Goal: Task Accomplishment & Management: Manage account settings

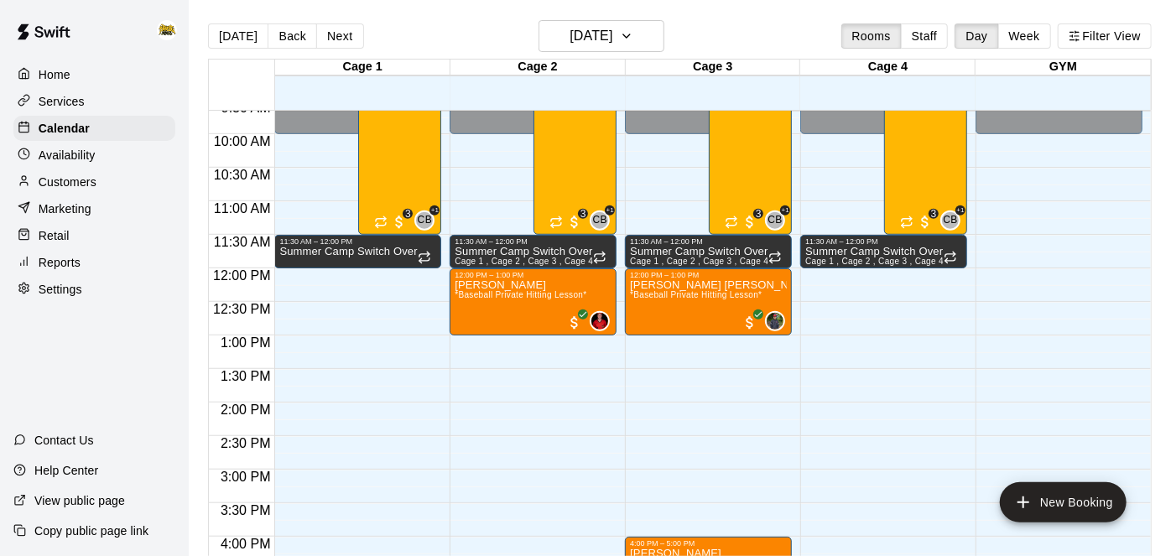
scroll to position [504, 0]
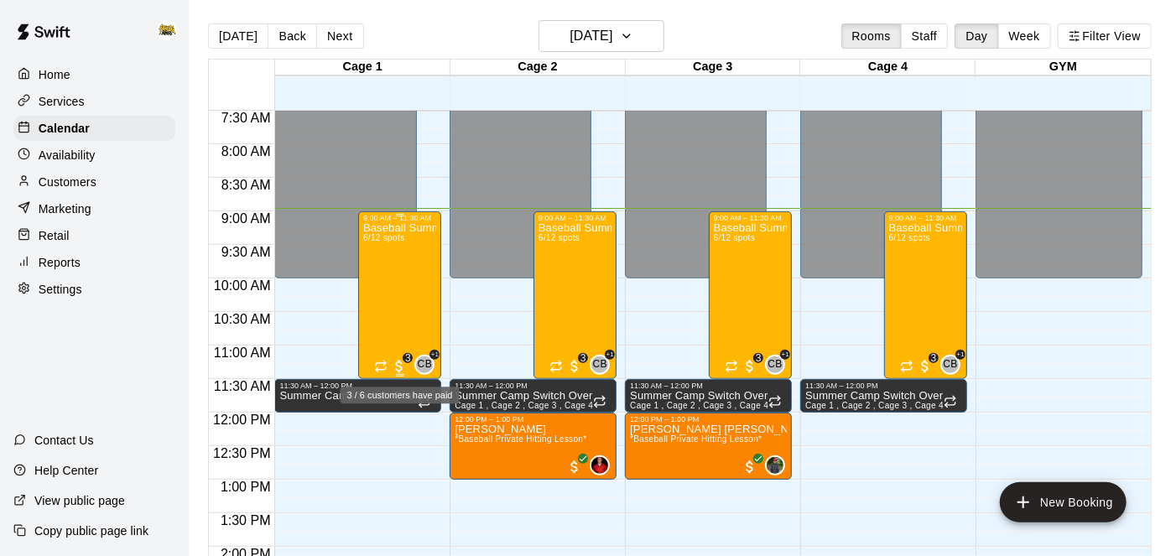
click at [398, 365] on span "3" at bounding box center [399, 366] width 17 height 17
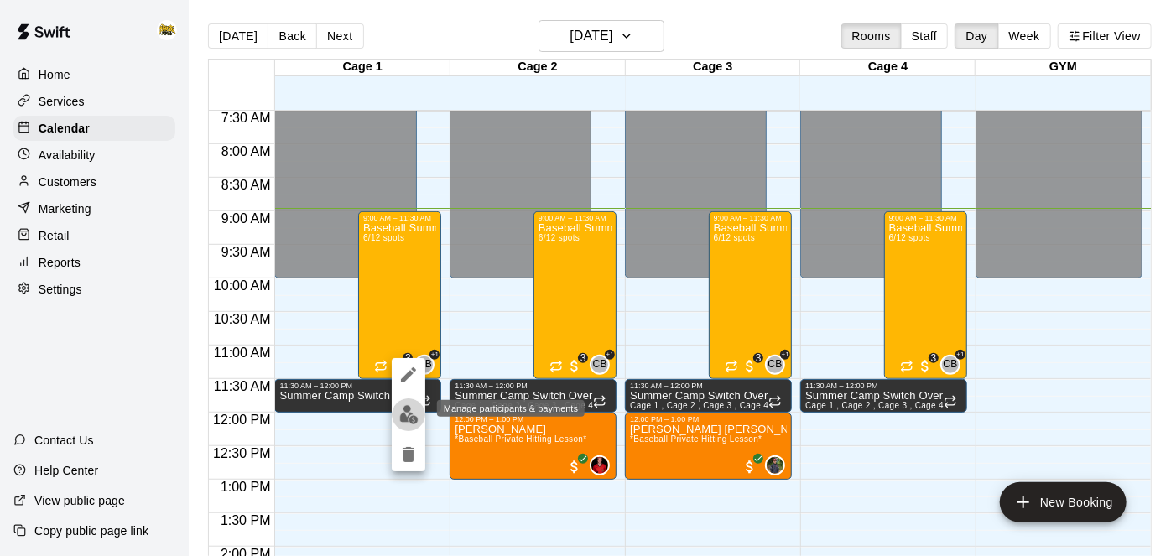
click at [410, 419] on img "edit" at bounding box center [408, 414] width 19 height 19
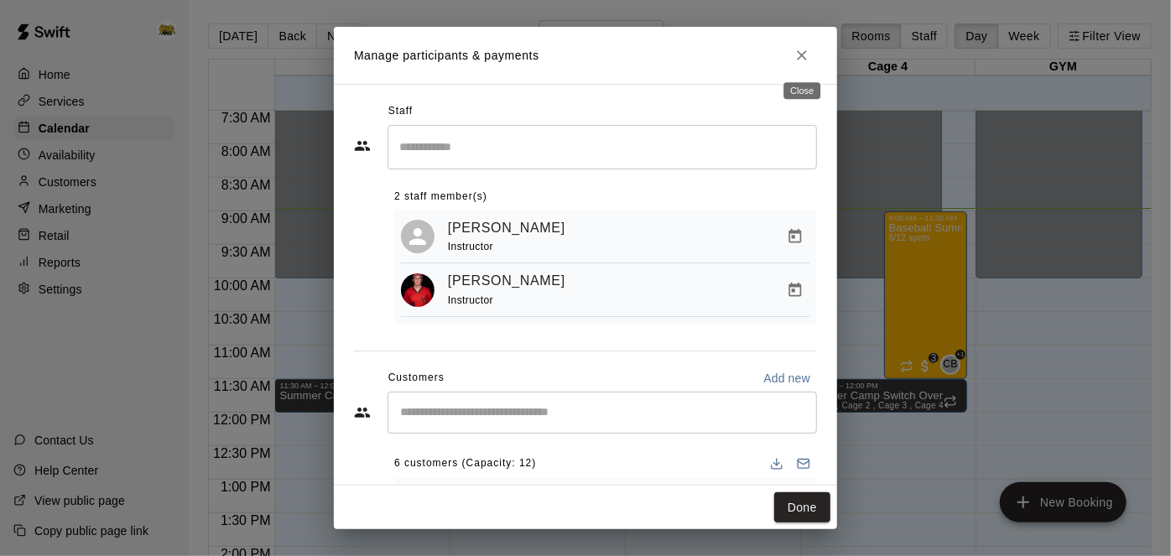
click at [804, 59] on icon "Close" at bounding box center [802, 55] width 17 height 17
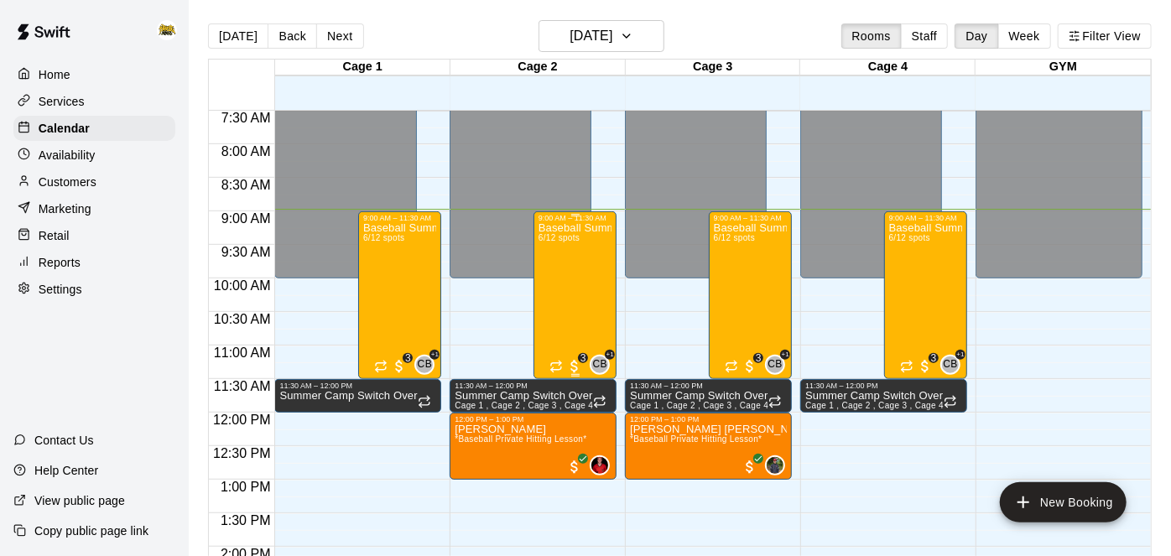
click at [584, 334] on div "Baseball Summer Camp (AM) [DATE], 20, 21 Ages [DEMOGRAPHIC_DATA] 6/12 spots" at bounding box center [575, 500] width 73 height 556
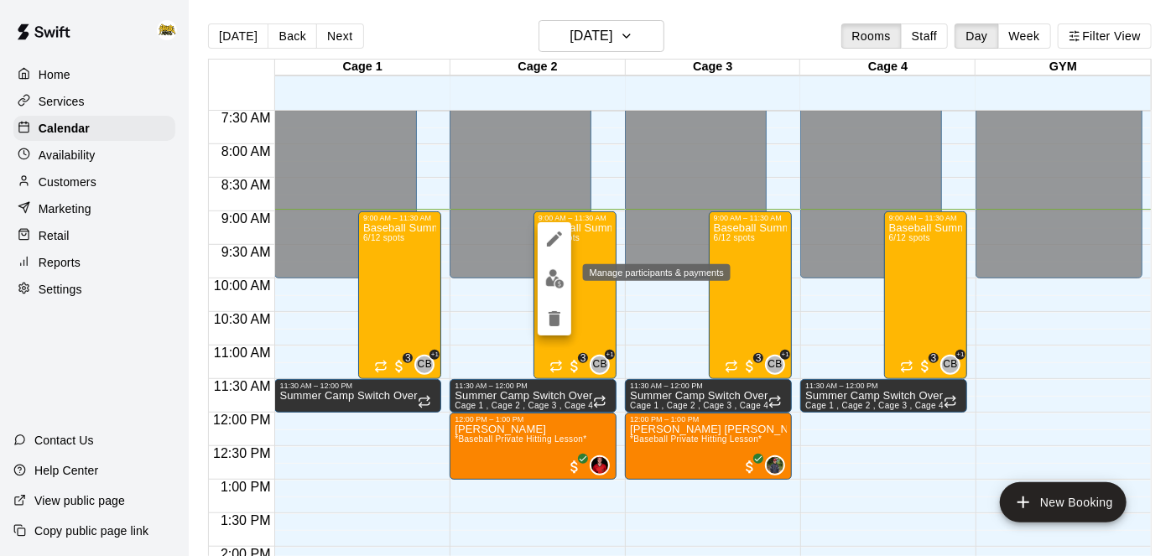
click at [552, 290] on button "edit" at bounding box center [555, 279] width 34 height 33
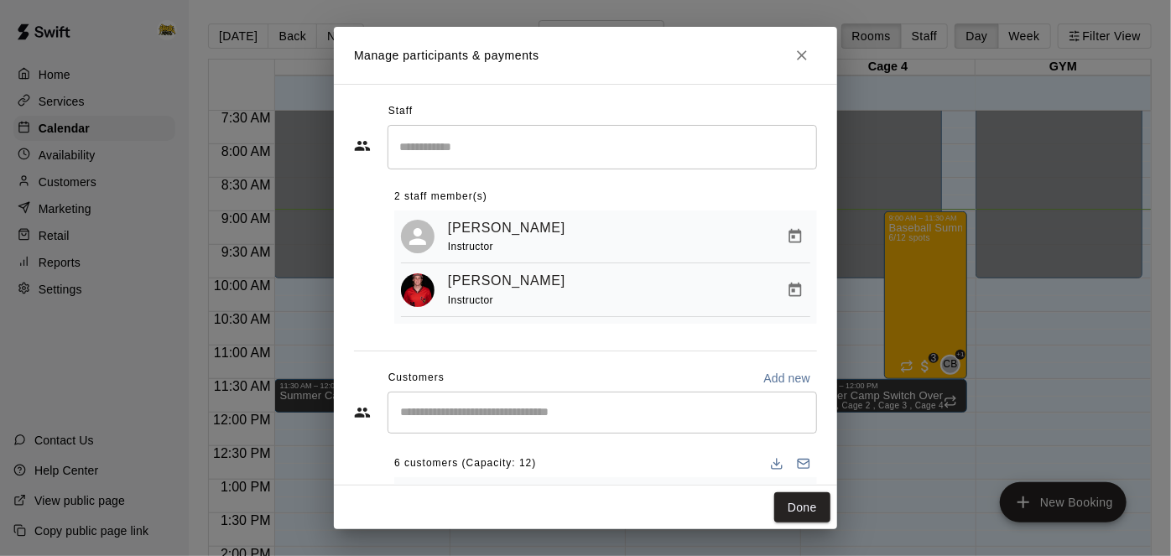
click at [552, 469] on div "6 customers (Capacity: 12)" at bounding box center [605, 464] width 423 height 27
click at [803, 60] on icon "Close" at bounding box center [802, 55] width 17 height 17
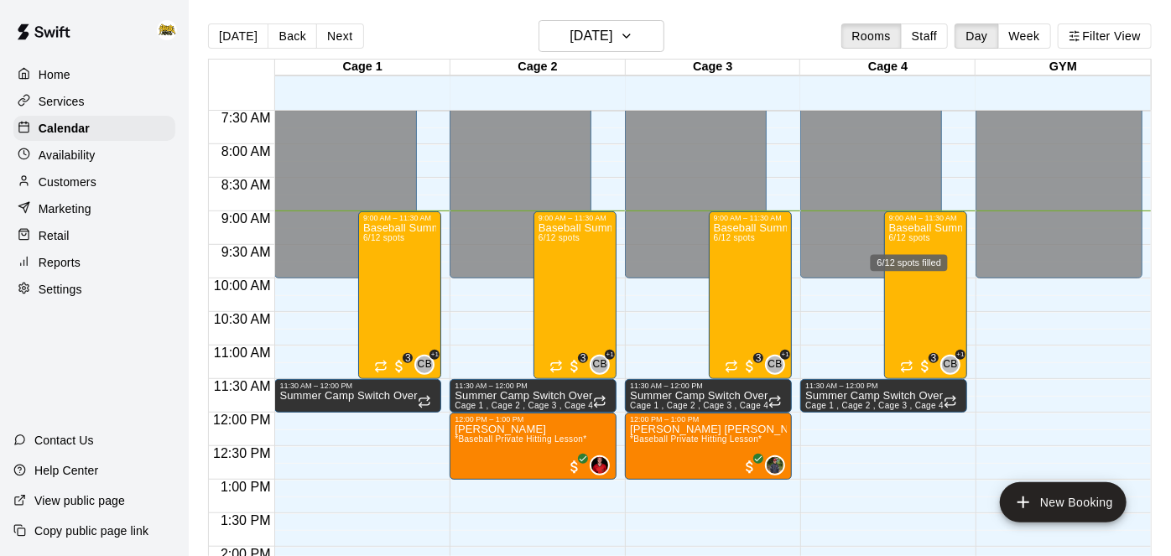
click at [929, 246] on div "6/12 spots filled" at bounding box center [909, 258] width 81 height 30
click at [882, 260] on icon "edit" at bounding box center [886, 259] width 15 height 15
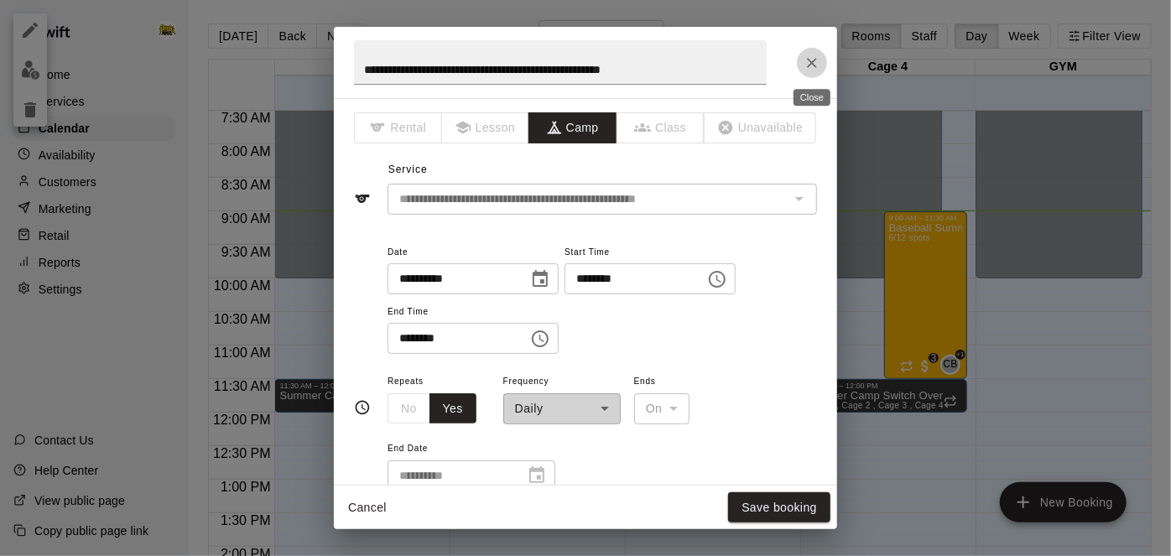
click at [810, 58] on icon "Close" at bounding box center [812, 63] width 17 height 17
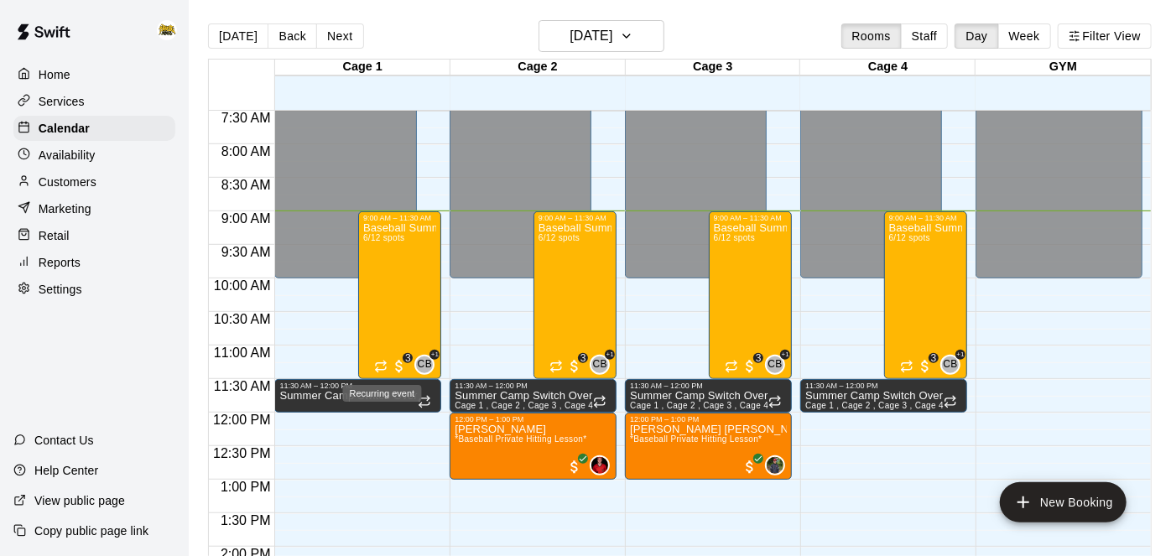
click at [399, 373] on div "Recurring event" at bounding box center [383, 388] width 82 height 30
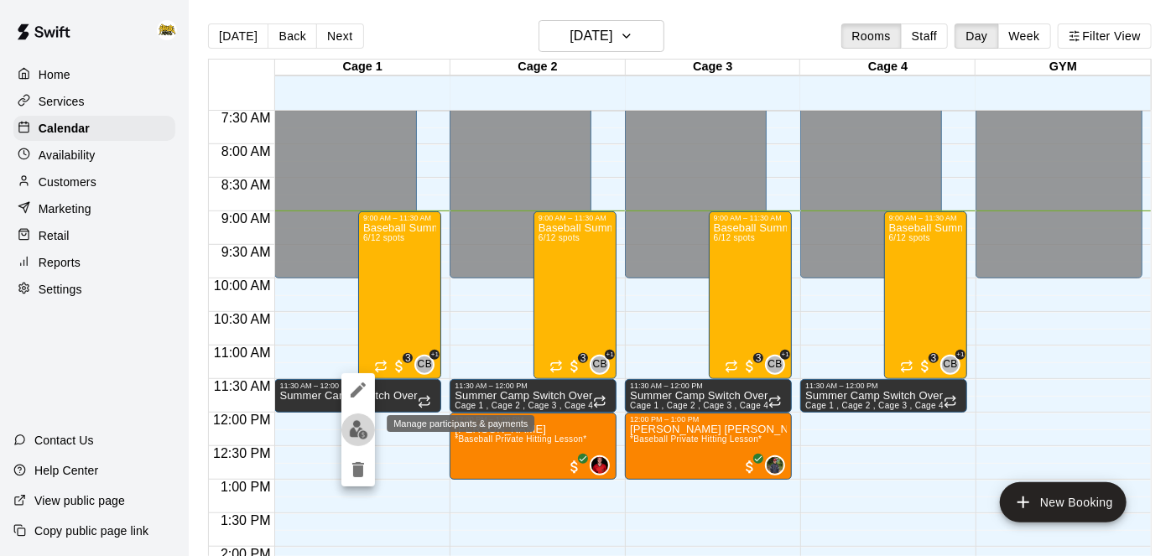
click at [357, 439] on img "edit" at bounding box center [358, 429] width 19 height 19
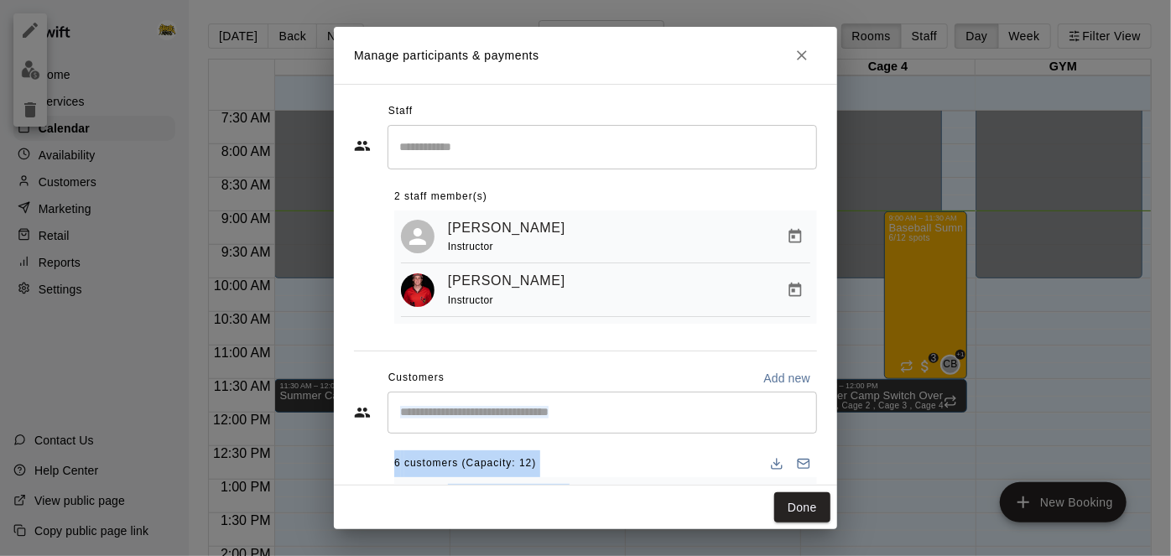
drag, startPoint x: 819, startPoint y: 474, endPoint x: 797, endPoint y: 424, distance: 54.9
click at [797, 424] on div "Staff ​ 2 staff member(s) [PERSON_NAME] Instructor [PERSON_NAME] Instructor Cus…" at bounding box center [585, 285] width 503 height 402
click at [566, 464] on div "6 customers (Capacity: 12)" at bounding box center [605, 464] width 423 height 27
click at [495, 459] on span "6 customers (Capacity: 12)" at bounding box center [465, 464] width 142 height 27
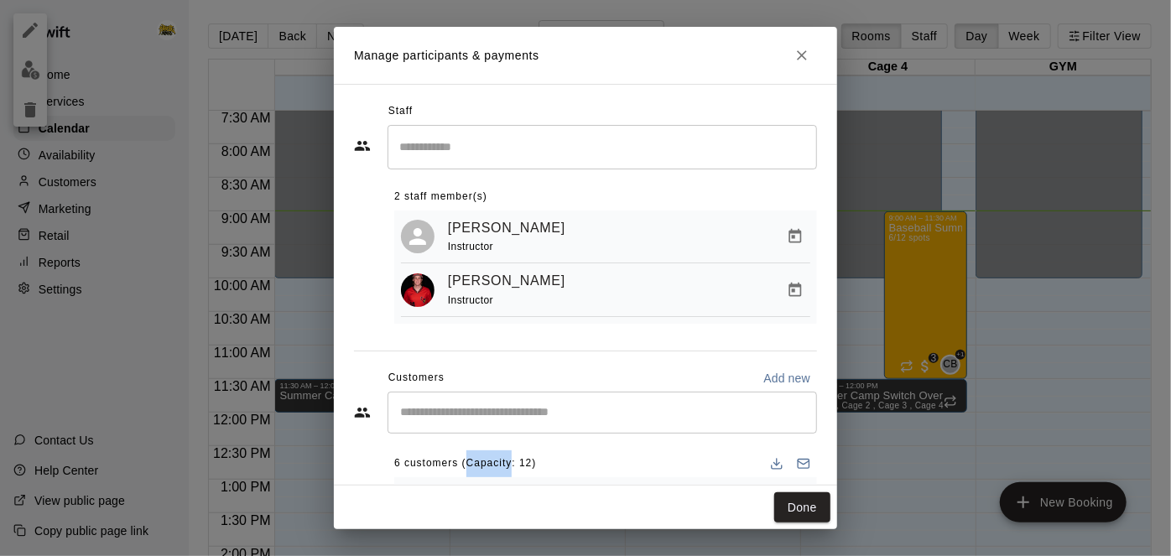
click at [495, 459] on span "6 customers (Capacity: 12)" at bounding box center [465, 464] width 142 height 27
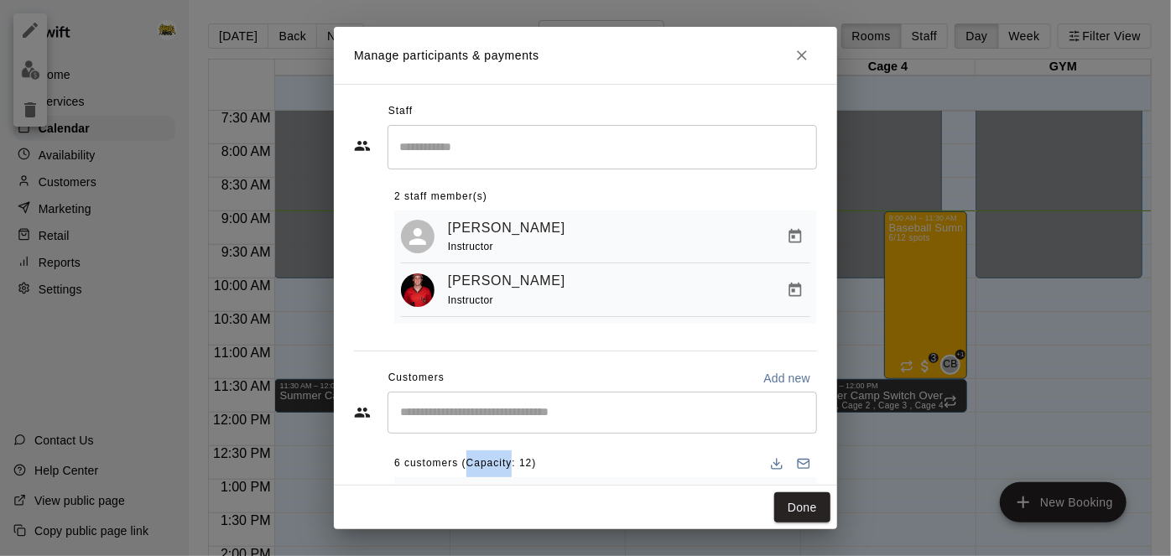
click at [495, 459] on span "6 customers (Capacity: 12)" at bounding box center [465, 464] width 142 height 27
click at [784, 508] on button "Done" at bounding box center [803, 508] width 56 height 31
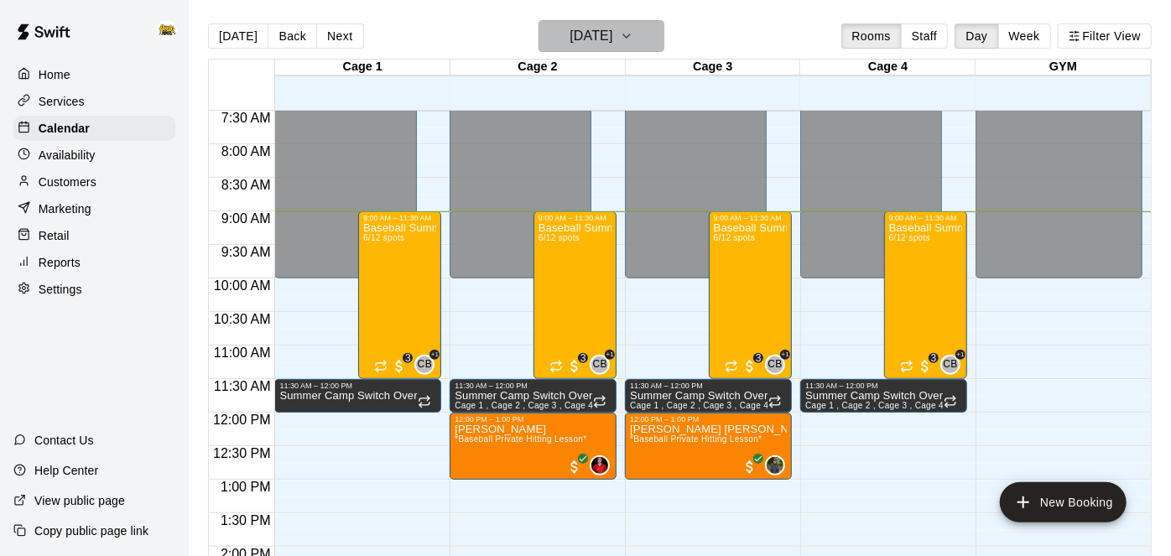
click at [602, 34] on h6 "[DATE]" at bounding box center [591, 35] width 43 height 23
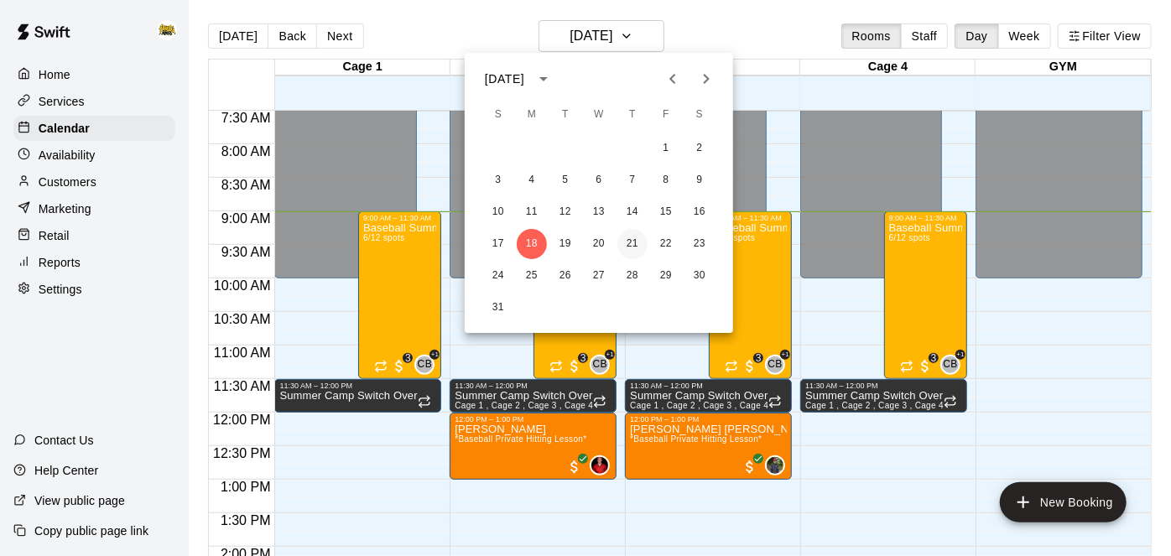
click at [631, 245] on button "21" at bounding box center [633, 244] width 30 height 30
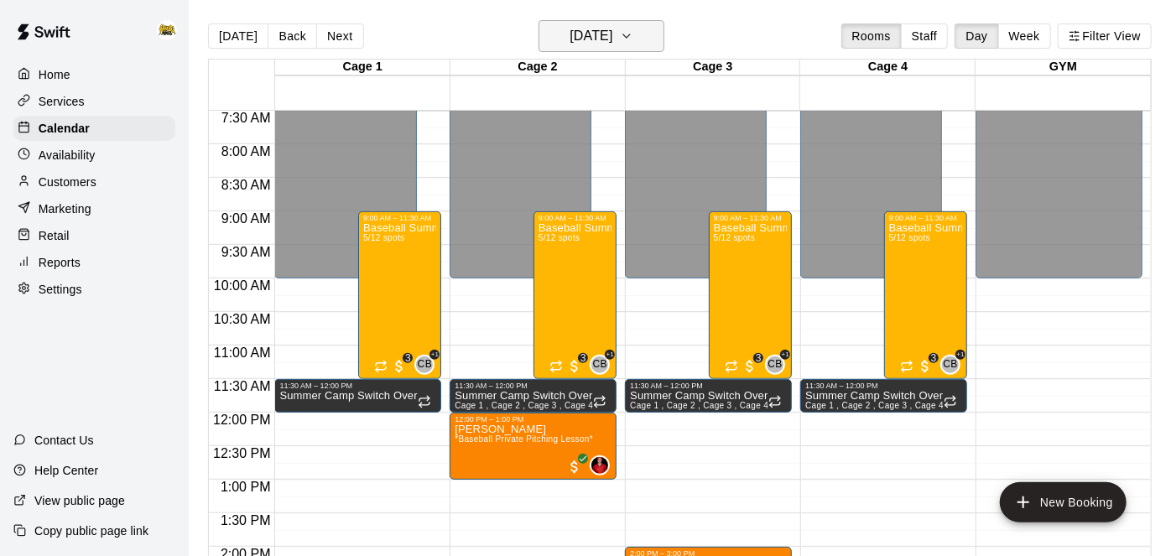
click at [613, 38] on h6 "[DATE]" at bounding box center [591, 35] width 43 height 23
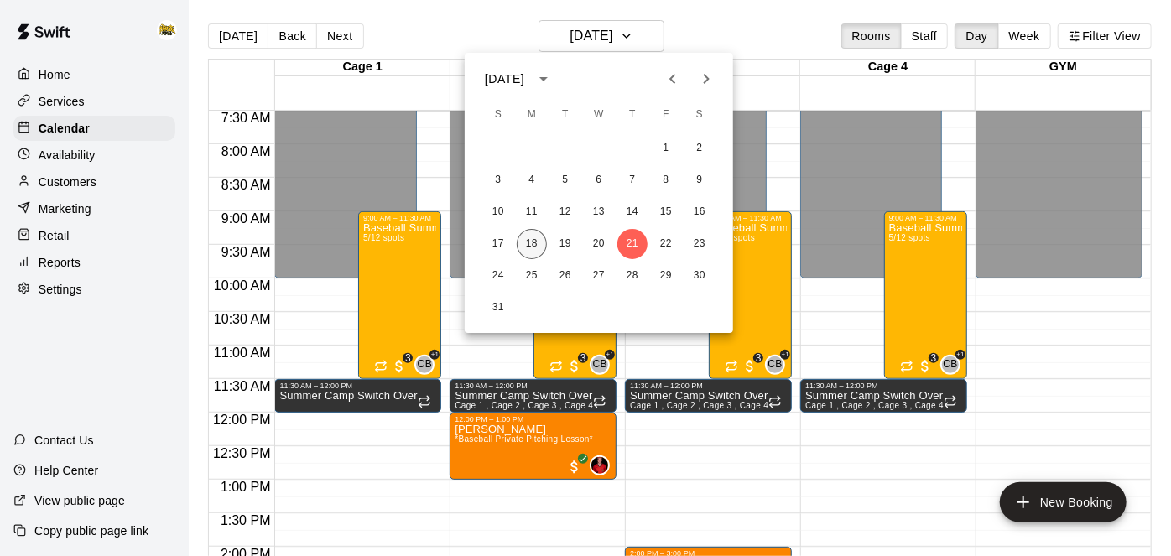
click at [532, 245] on button "18" at bounding box center [532, 244] width 30 height 30
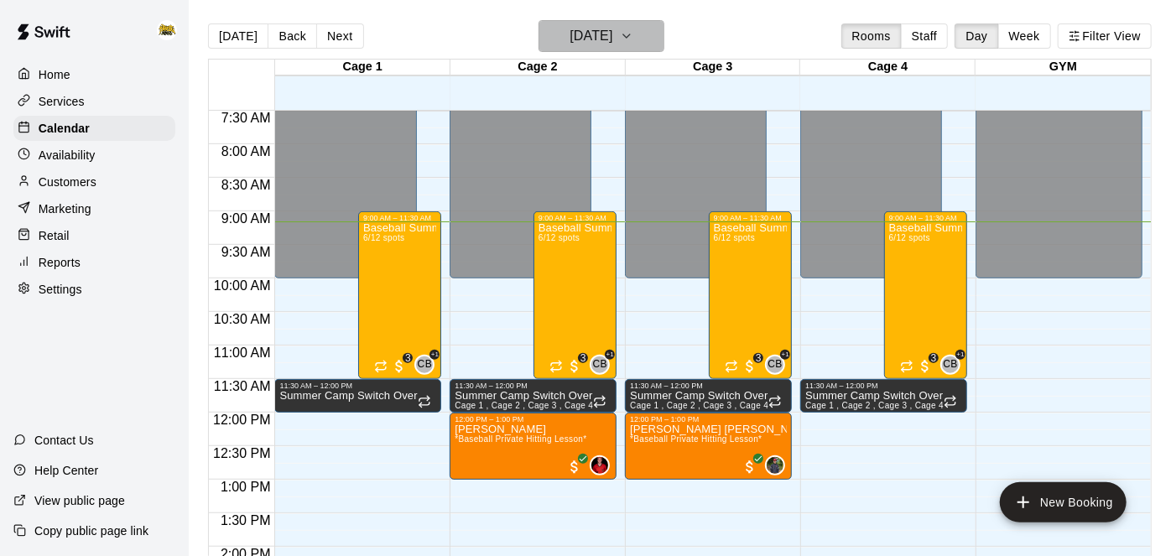
click at [586, 31] on h6 "[DATE]" at bounding box center [591, 35] width 43 height 23
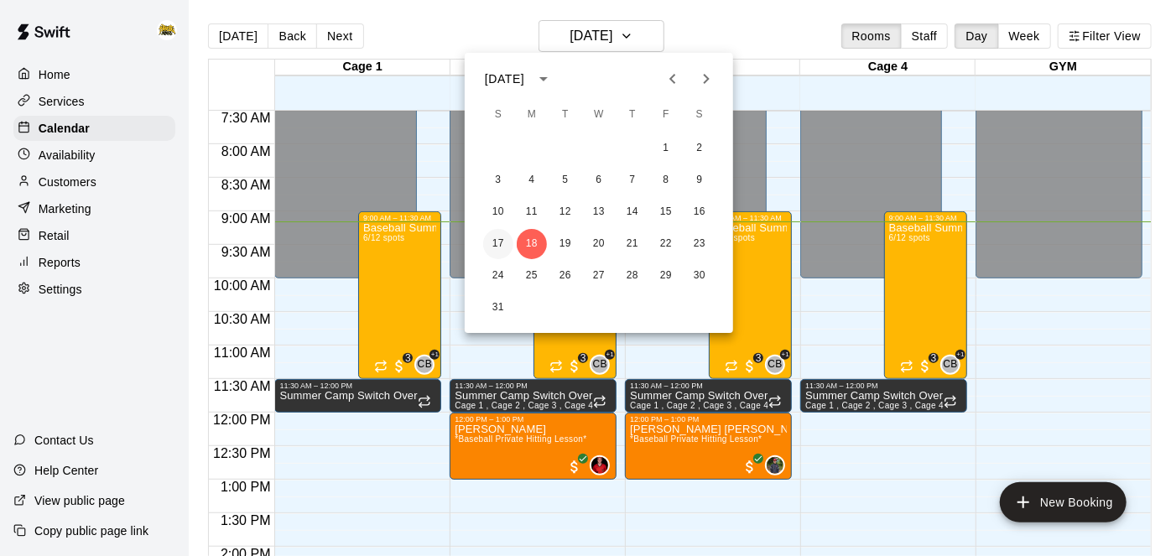
click at [498, 238] on button "17" at bounding box center [498, 244] width 30 height 30
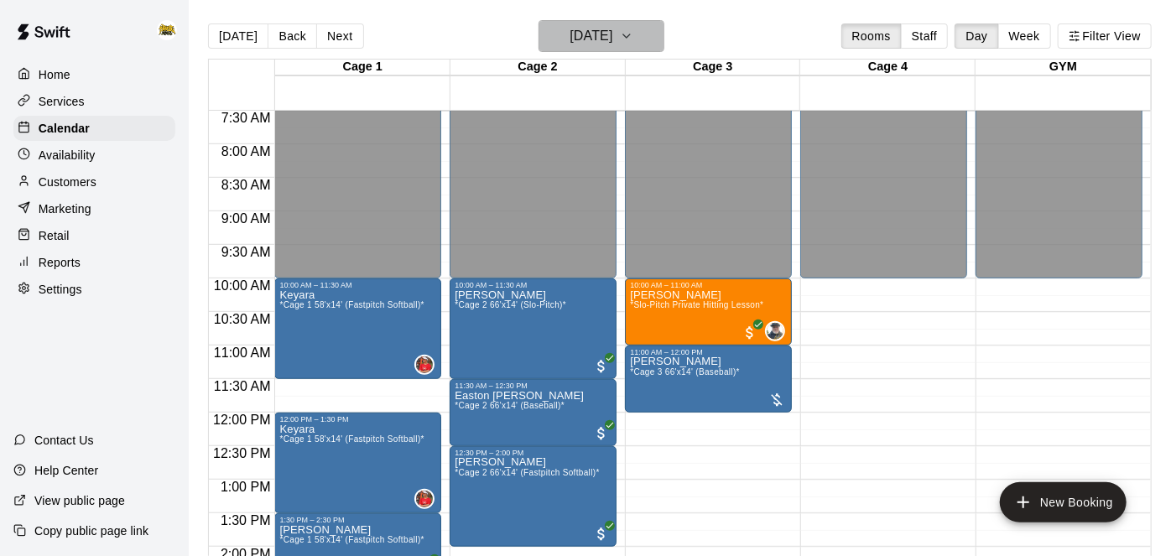
click at [556, 49] on button "[DATE]" at bounding box center [602, 36] width 126 height 32
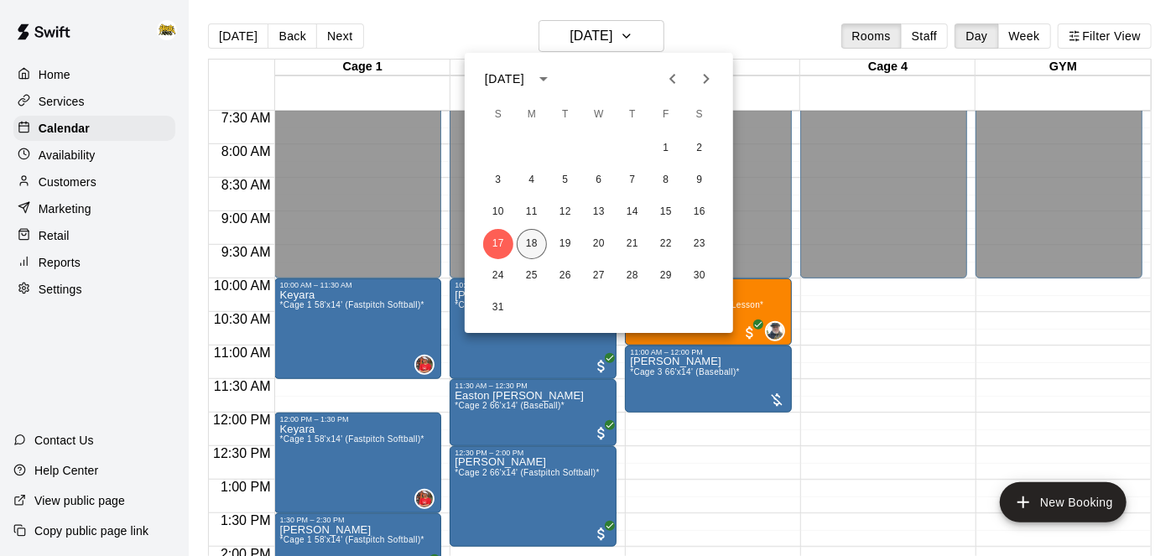
click at [527, 247] on button "18" at bounding box center [532, 244] width 30 height 30
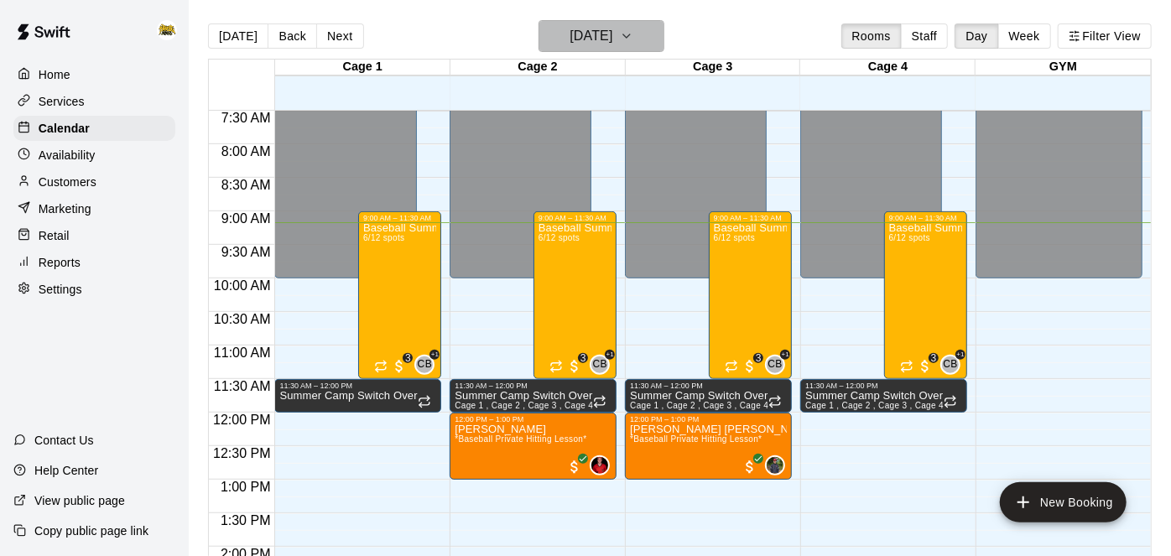
click at [613, 26] on h6 "[DATE]" at bounding box center [591, 35] width 43 height 23
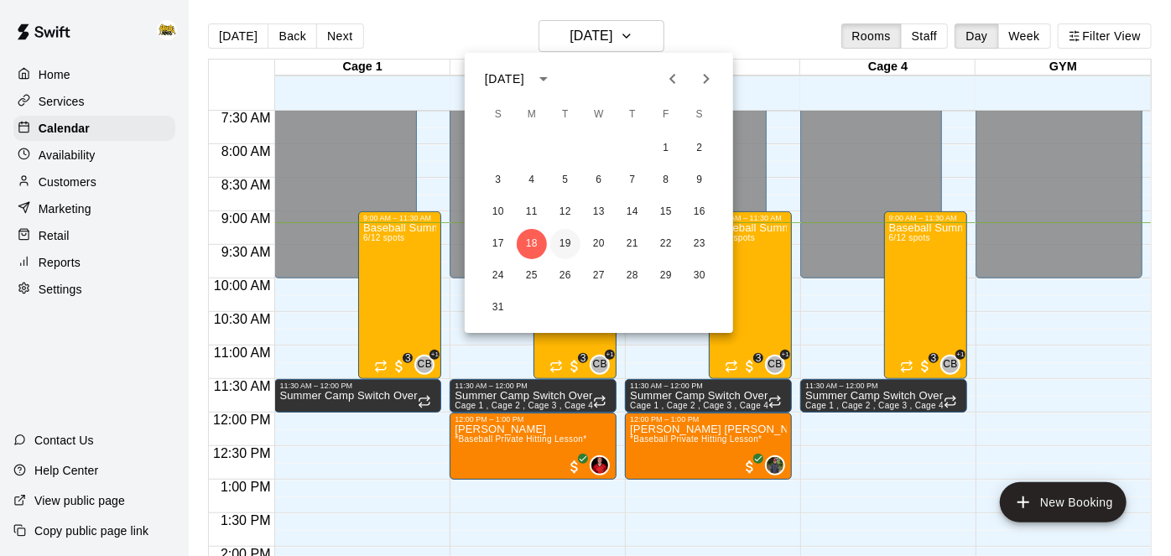
click at [562, 237] on button "19" at bounding box center [565, 244] width 30 height 30
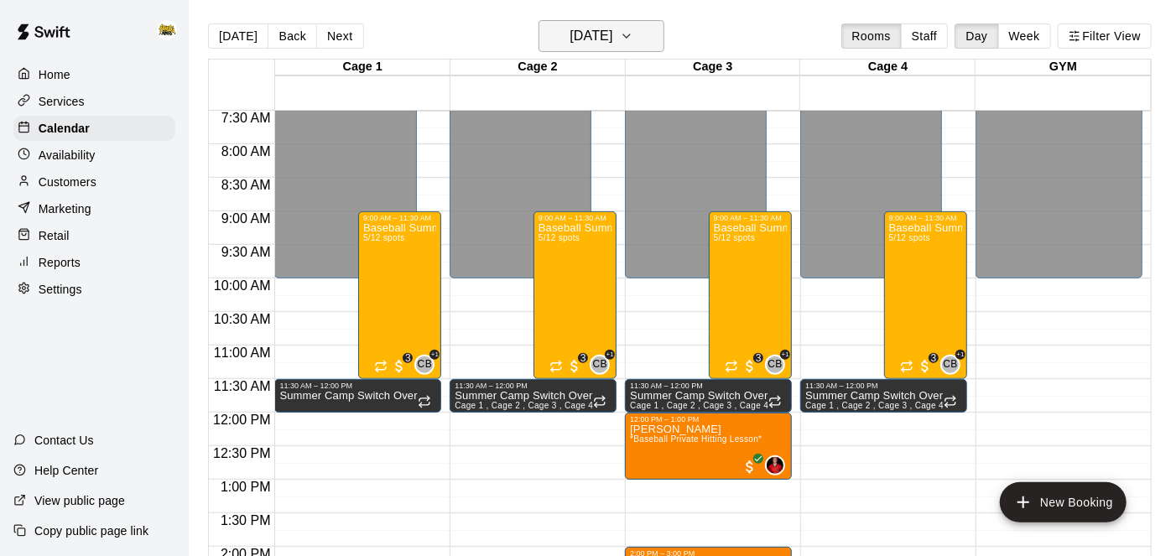
click at [613, 42] on h6 "[DATE]" at bounding box center [591, 35] width 43 height 23
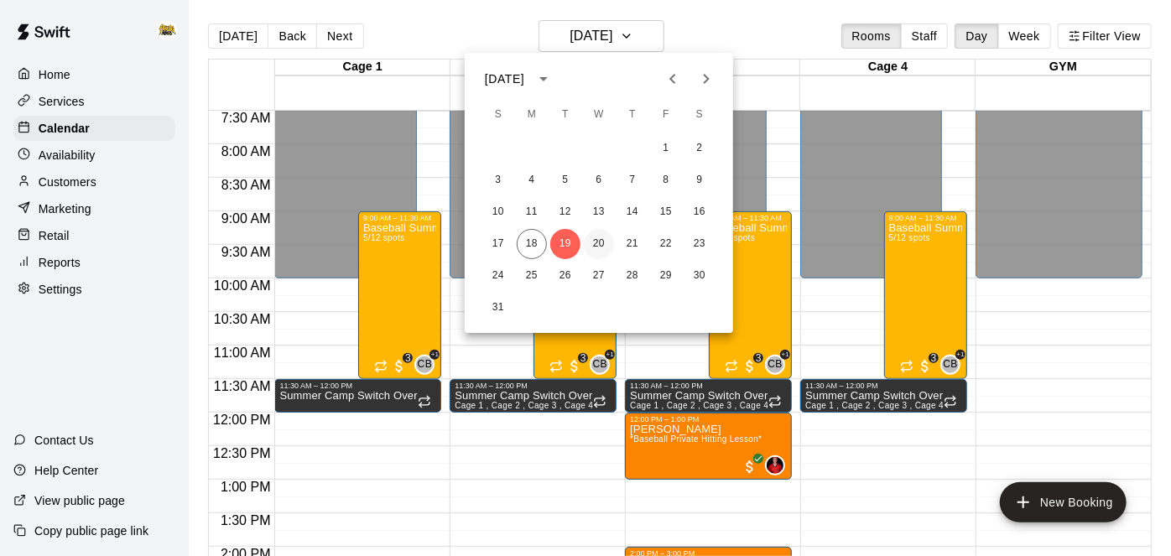
click at [599, 253] on button "20" at bounding box center [599, 244] width 30 height 30
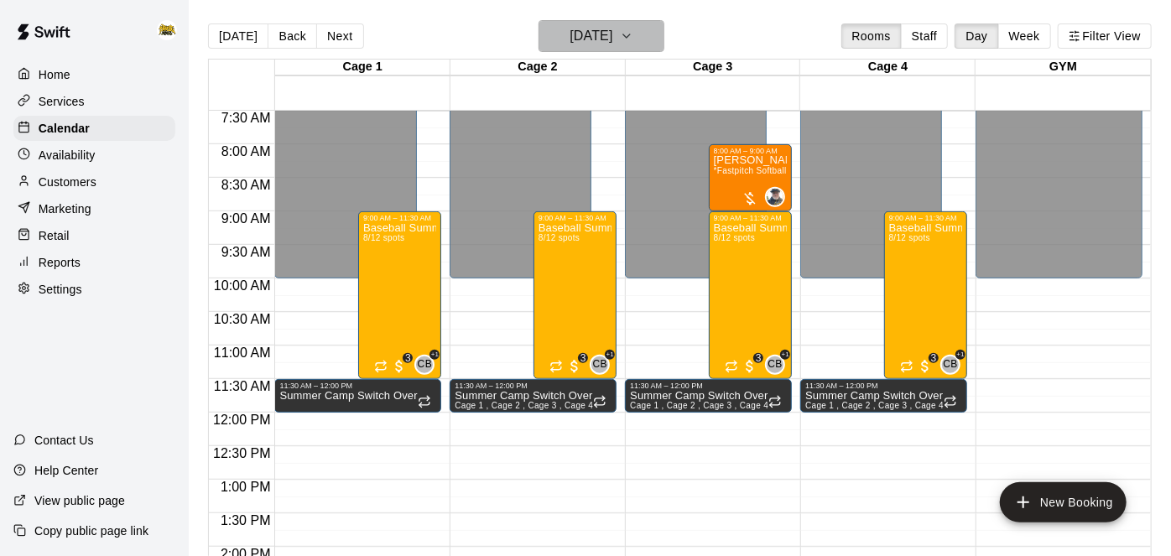
click at [613, 43] on h6 "[DATE]" at bounding box center [591, 35] width 43 height 23
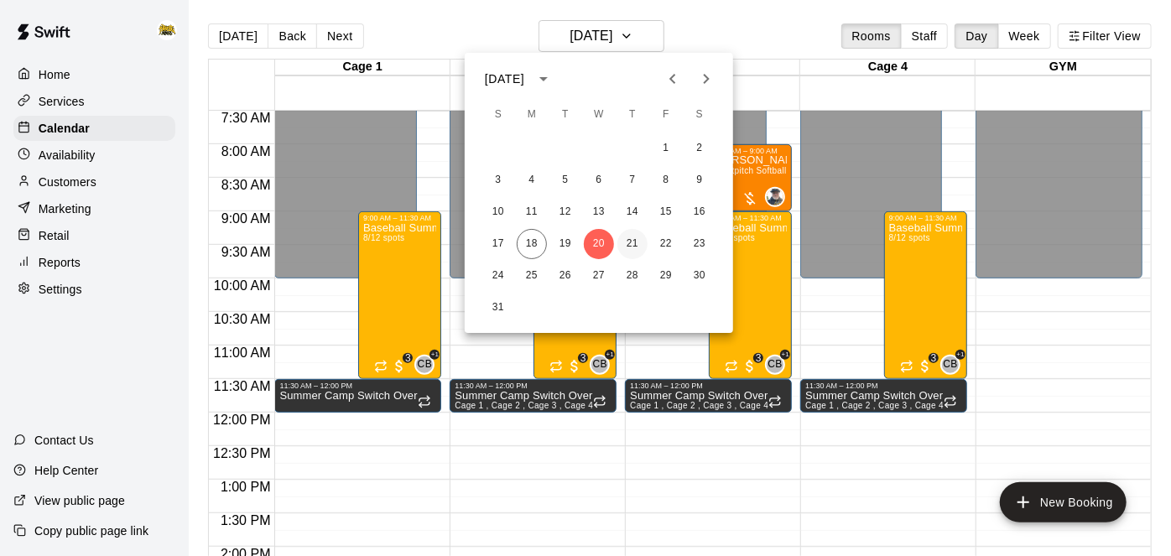
click at [631, 238] on button "21" at bounding box center [633, 244] width 30 height 30
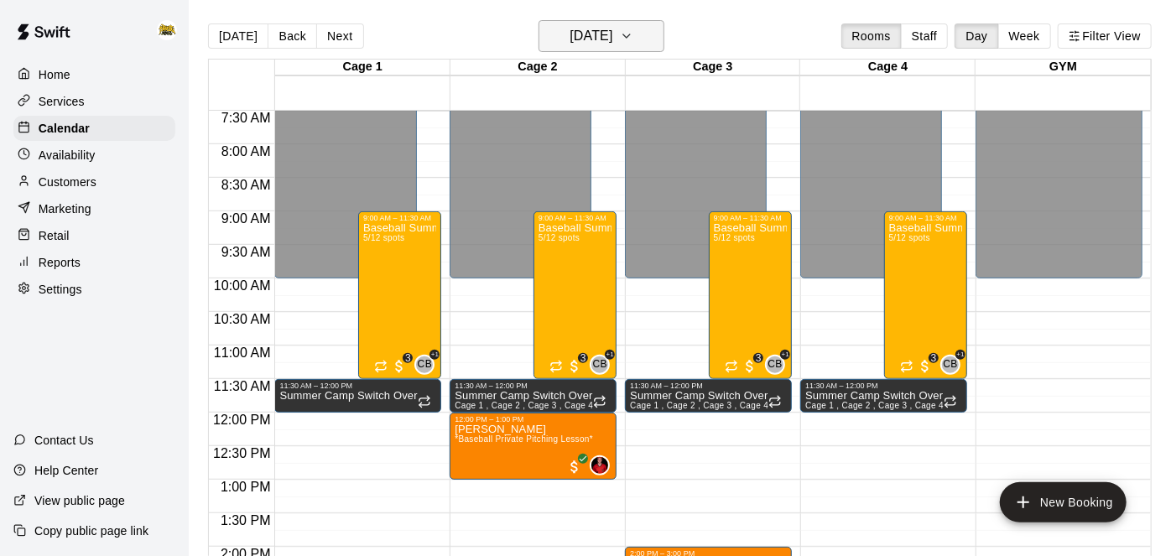
click at [644, 39] on button "[DATE]" at bounding box center [602, 36] width 126 height 32
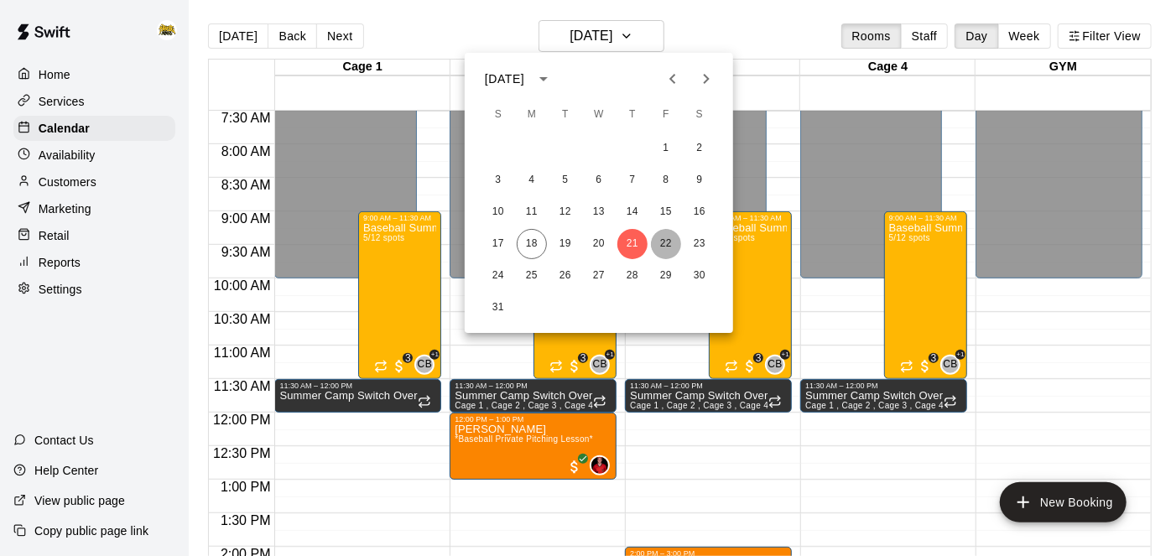
click at [668, 240] on button "22" at bounding box center [666, 244] width 30 height 30
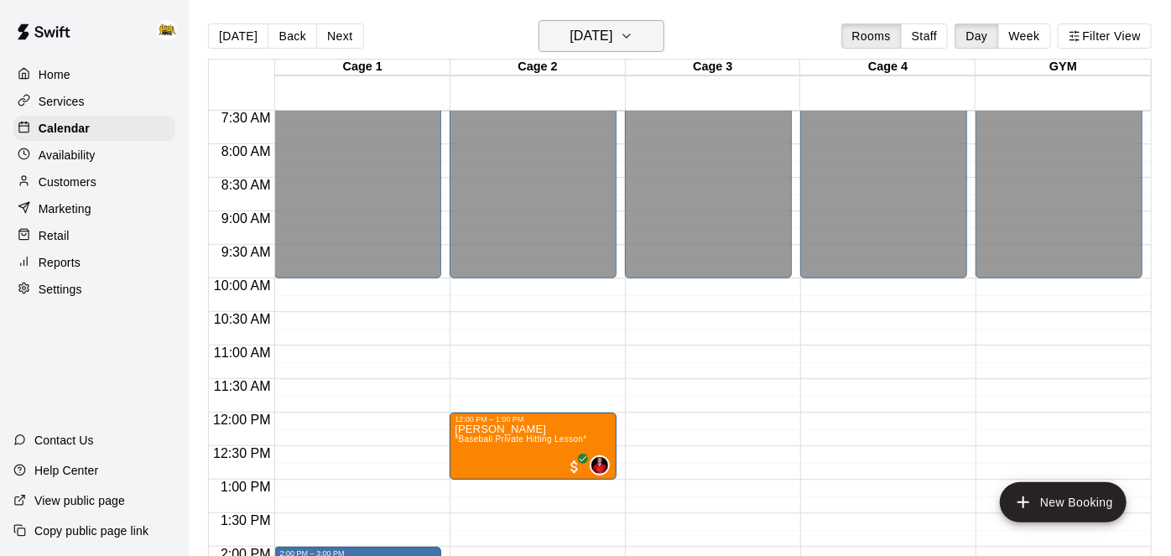
click at [634, 39] on button "[DATE]" at bounding box center [602, 36] width 126 height 32
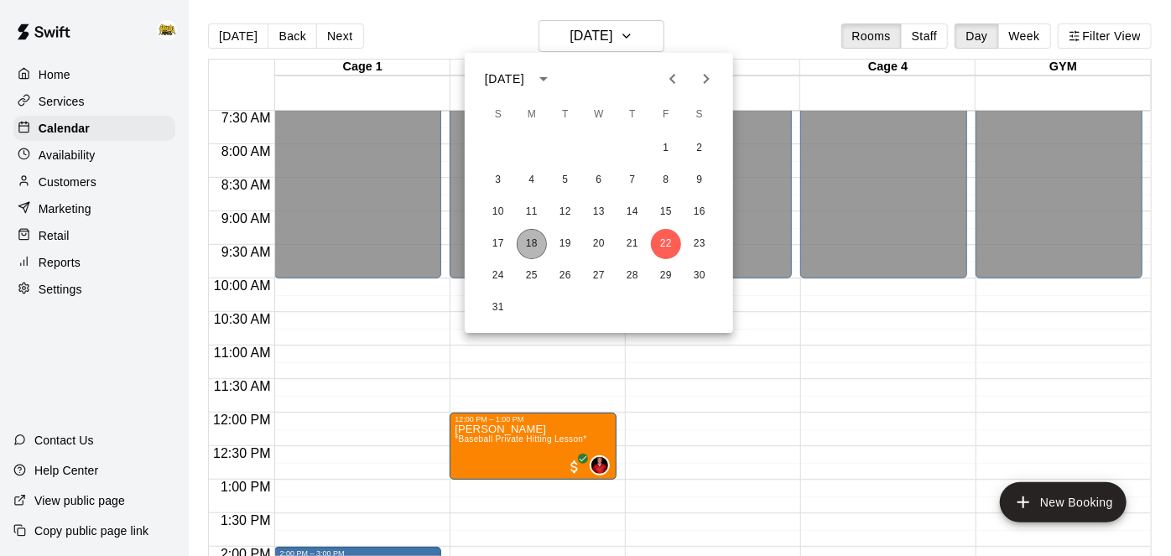
click at [533, 246] on button "18" at bounding box center [532, 244] width 30 height 30
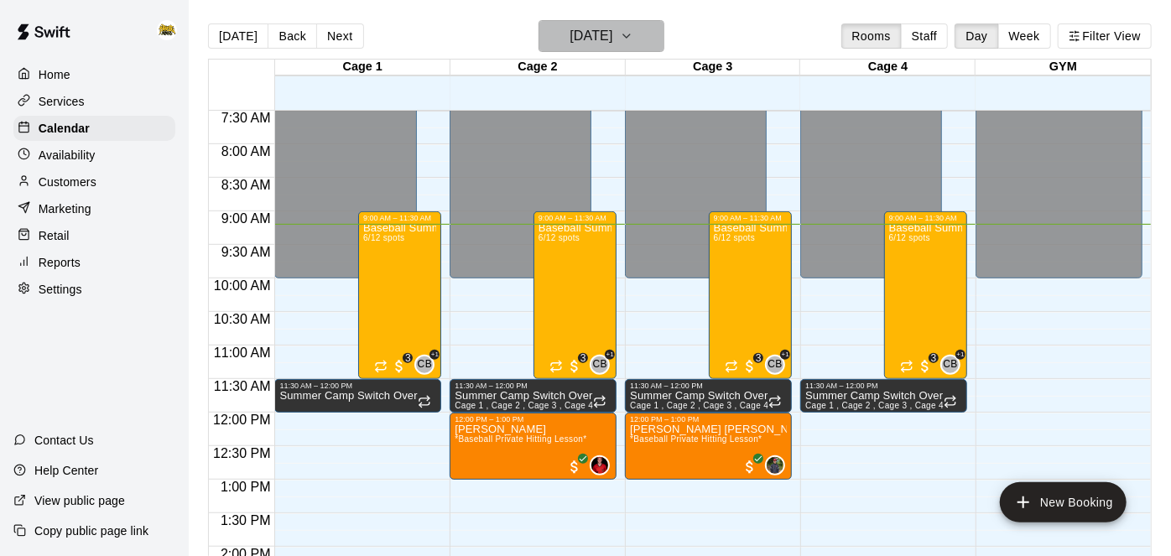
click at [570, 31] on h6 "[DATE]" at bounding box center [591, 35] width 43 height 23
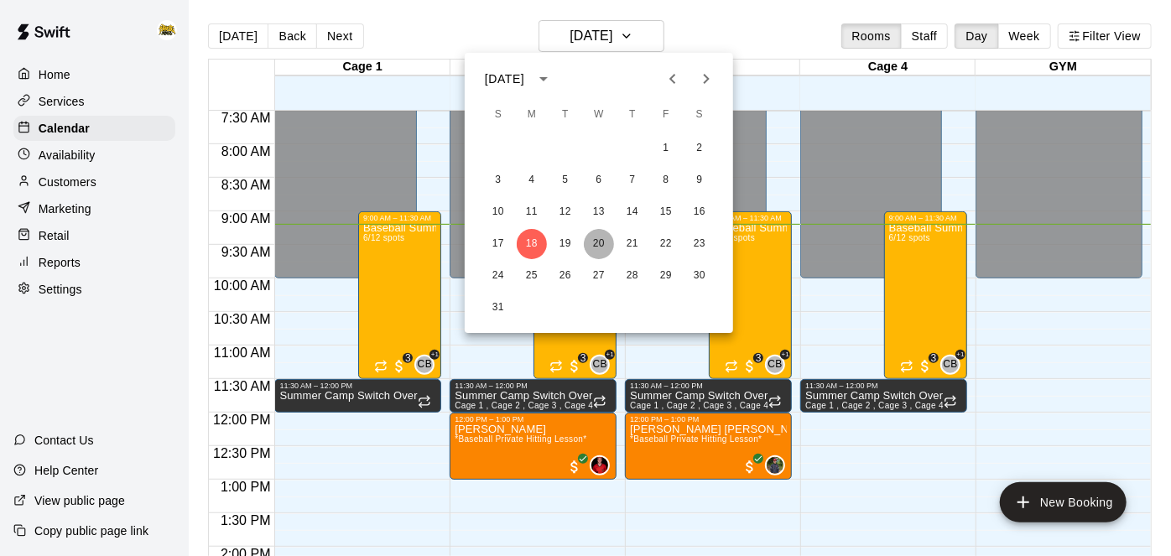
click at [596, 244] on button "20" at bounding box center [599, 244] width 30 height 30
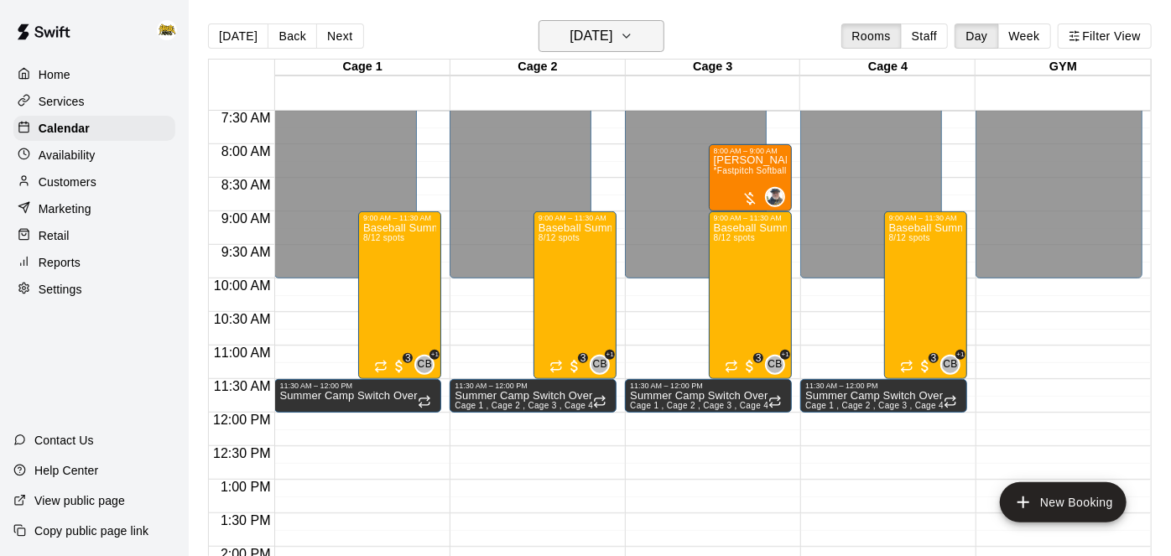
click at [608, 50] on button "[DATE]" at bounding box center [602, 36] width 126 height 32
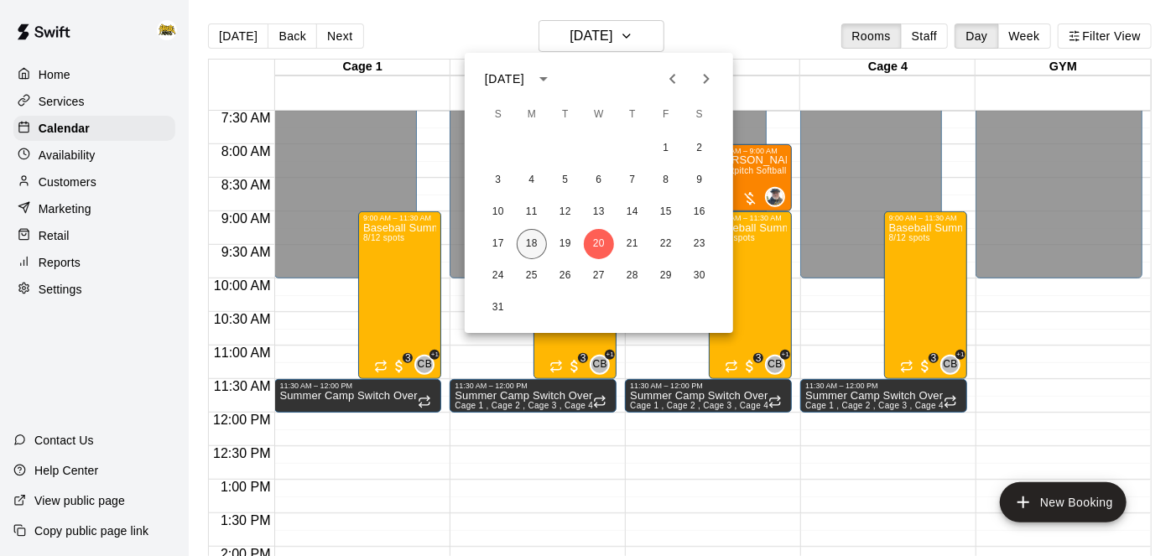
click at [542, 247] on button "18" at bounding box center [532, 244] width 30 height 30
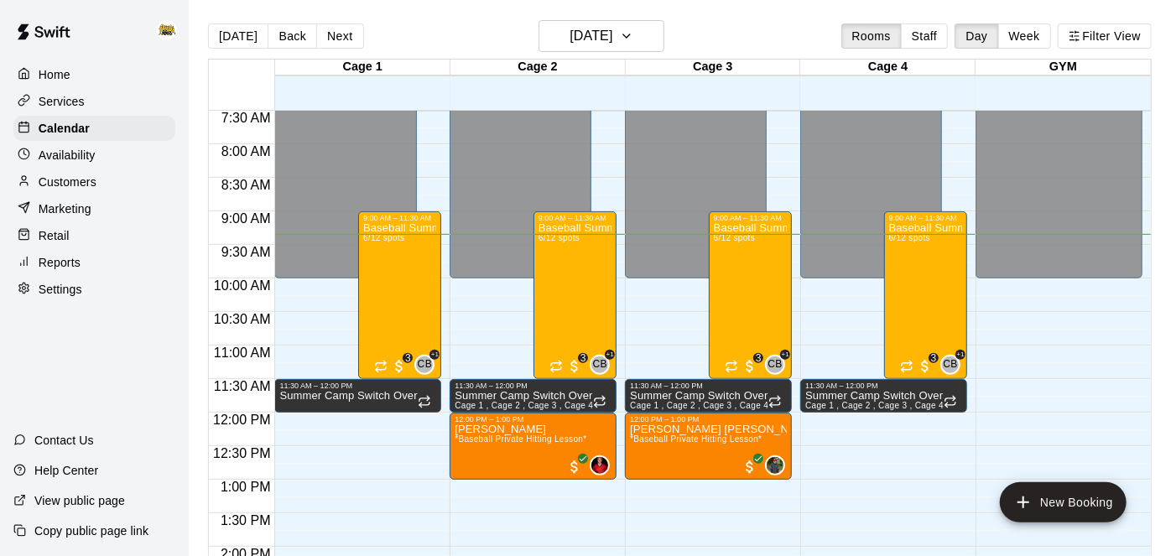
click at [339, 310] on div "12:00 AM – 10:00 AM Closed 11:30 AM – 12:00 PM Summer Camp Switch Over 9:00 AM …" at bounding box center [357, 412] width 167 height 1611
